Goal: Book appointment/travel/reservation

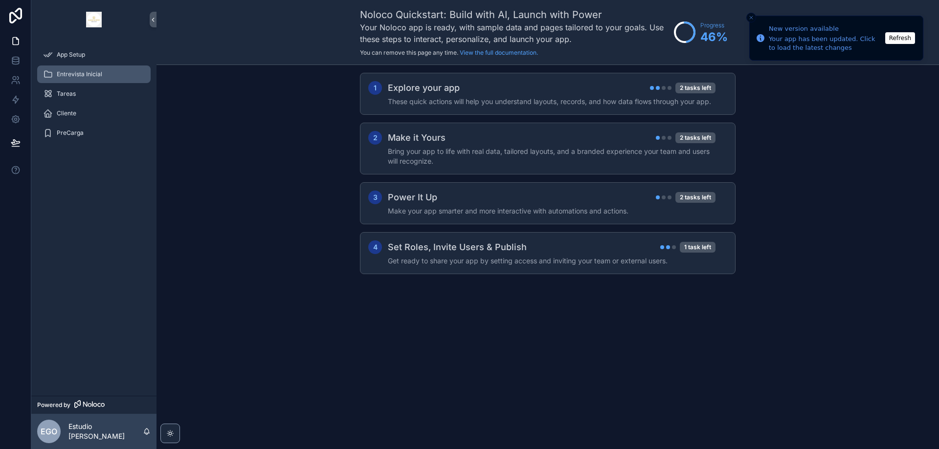
click at [79, 71] on span "Entrevista Inicial" at bounding box center [79, 74] width 45 height 8
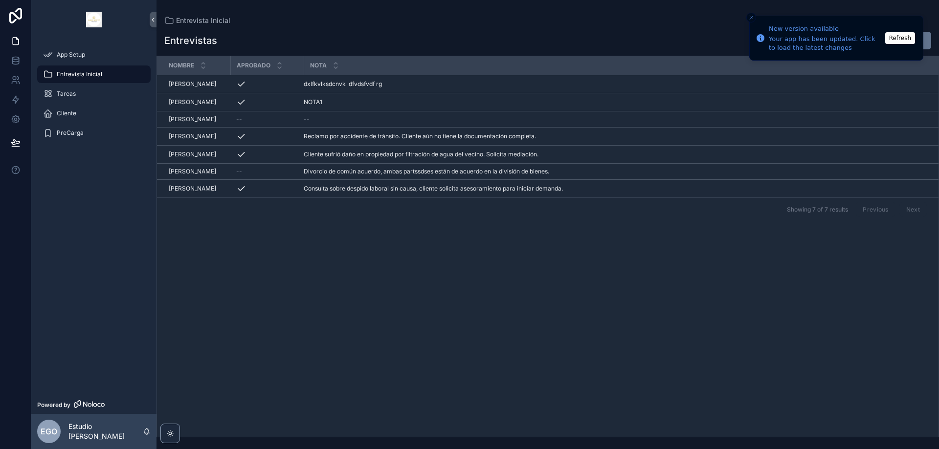
click at [906, 39] on button "Refresh" at bounding box center [900, 38] width 30 height 12
